Goal: Transaction & Acquisition: Purchase product/service

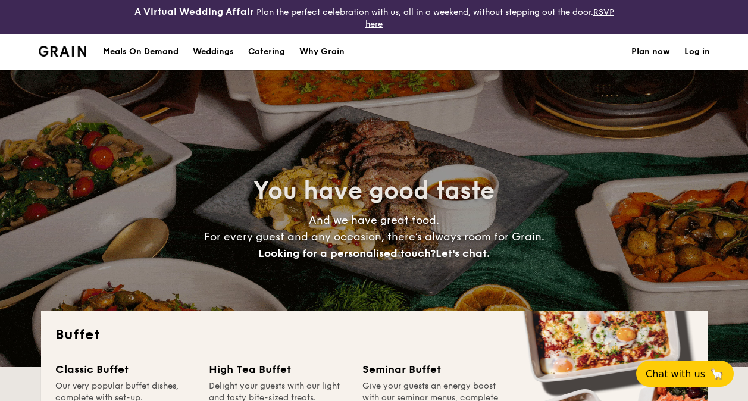
select select
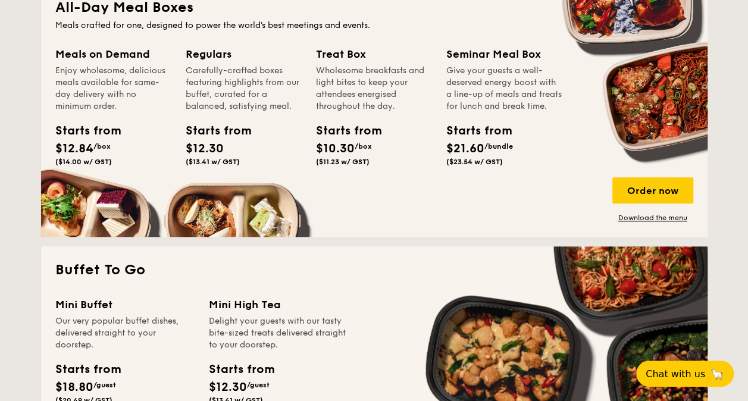
scroll to position [536, 0]
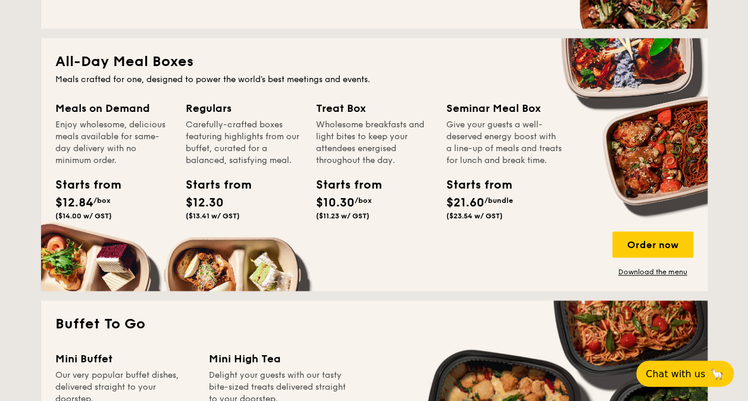
click at [539, 239] on div "Meals on Demand Enjoy wholesome, delicious meals available for same-day deliver…" at bounding box center [374, 188] width 638 height 177
click at [525, 225] on div "Starts from $21.60 /bundle ($23.54 w/ GST)" at bounding box center [505, 200] width 126 height 49
click at [634, 241] on div "Order now" at bounding box center [653, 245] width 81 height 26
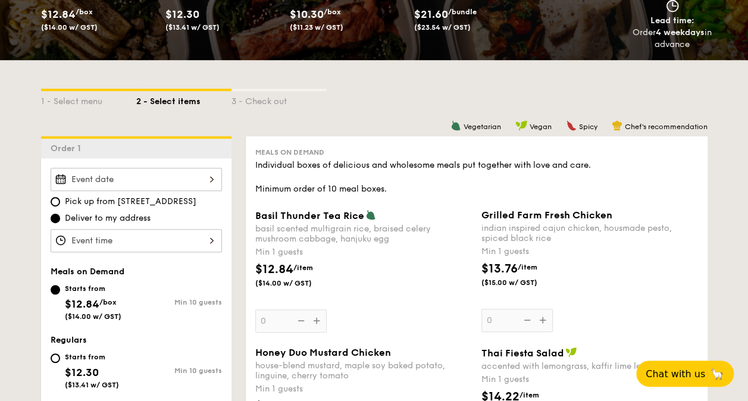
scroll to position [298, 0]
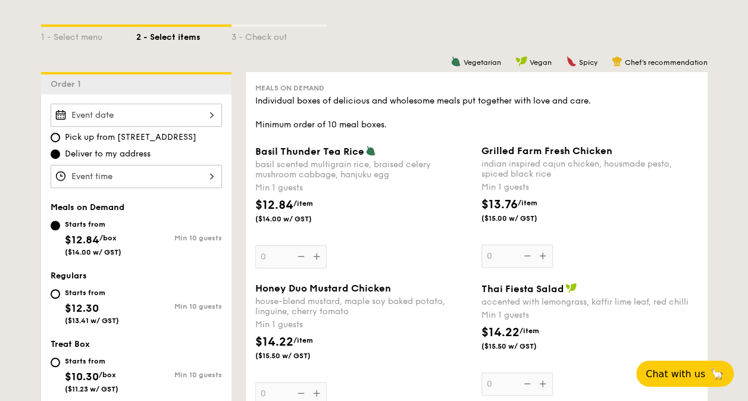
scroll to position [1608, 0]
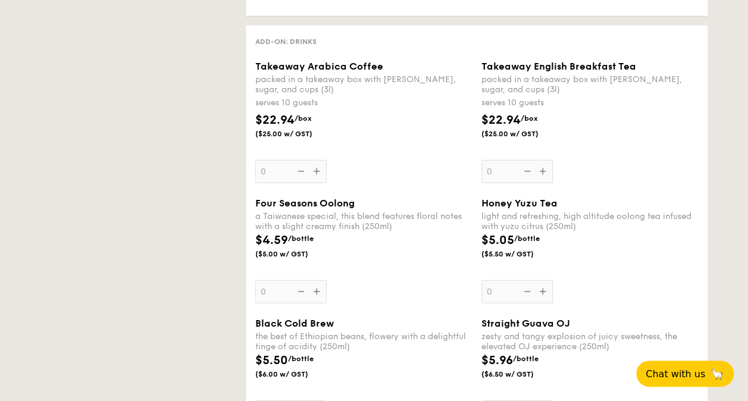
select select
